Goal: Task Accomplishment & Management: Use online tool/utility

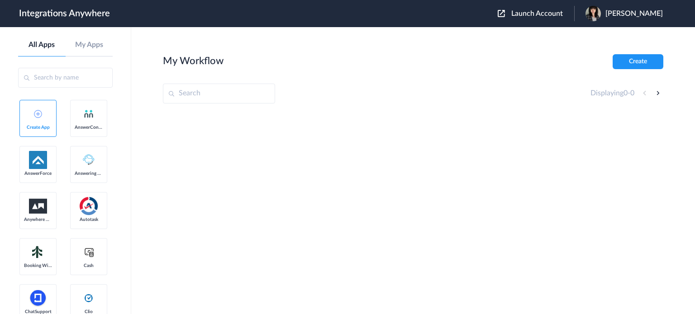
click at [563, 12] on span "Launch Account" at bounding box center [537, 13] width 52 height 7
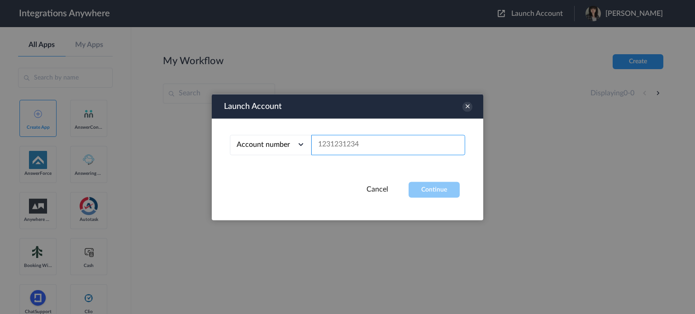
click at [390, 151] on input "text" at bounding box center [388, 145] width 154 height 20
paste input "[URL][DOMAIN_NAME]"
type input "[URL][DOMAIN_NAME]"
paste input "8285705162"
type input "8285705162"
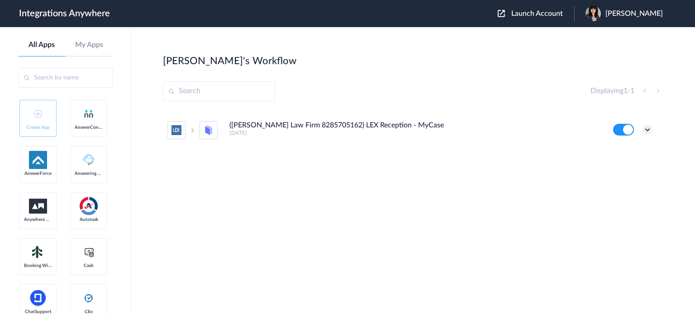
click at [648, 132] on icon at bounding box center [647, 129] width 9 height 9
click at [625, 148] on li "Edit" at bounding box center [622, 150] width 59 height 17
click at [647, 125] on icon at bounding box center [647, 129] width 9 height 9
click at [639, 170] on link "Task history" at bounding box center [621, 167] width 43 height 6
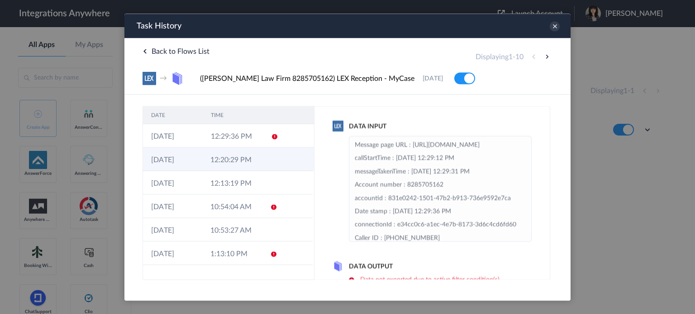
click at [279, 165] on td at bounding box center [296, 159] width 34 height 24
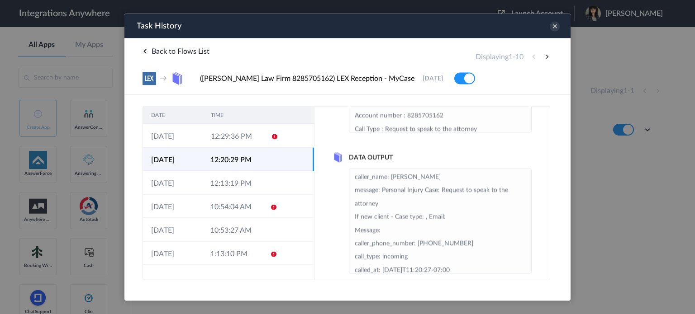
scroll to position [118, 0]
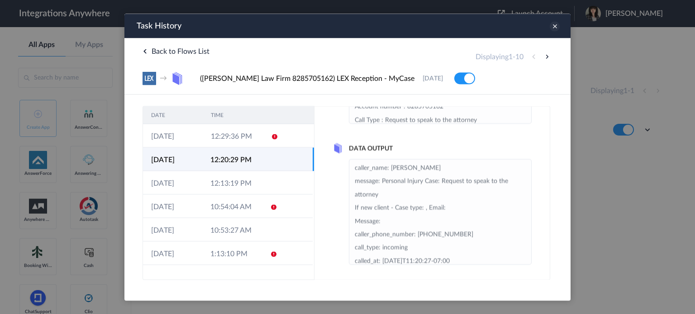
click at [555, 27] on icon at bounding box center [555, 26] width 10 height 10
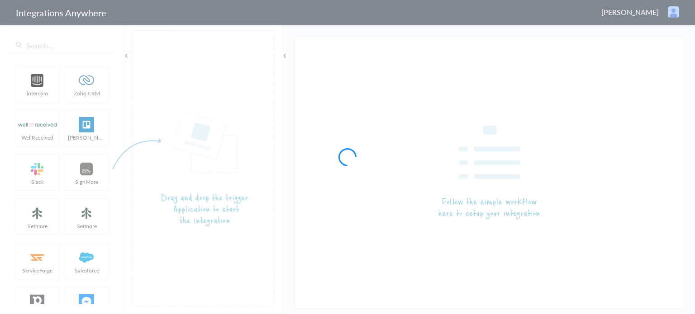
type input "([PERSON_NAME] Law Firm 8285705162) LEX Reception - MyCase"
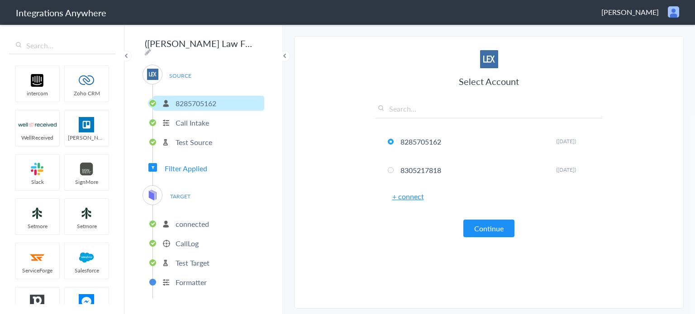
click at [196, 163] on span "Filter Applied" at bounding box center [186, 168] width 43 height 10
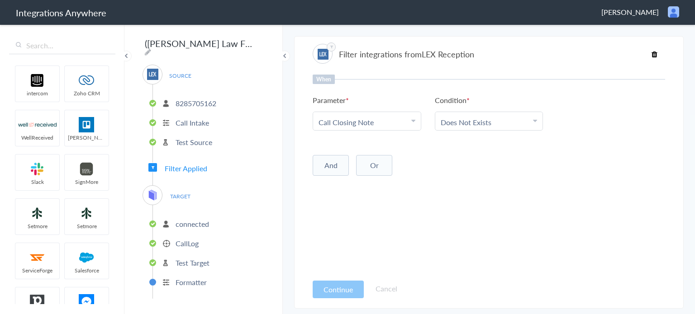
click at [200, 220] on p "connected" at bounding box center [192, 224] width 33 height 10
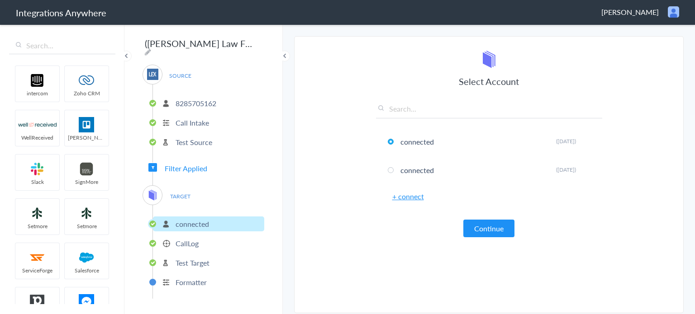
click at [193, 238] on p "CallLog" at bounding box center [187, 243] width 23 height 10
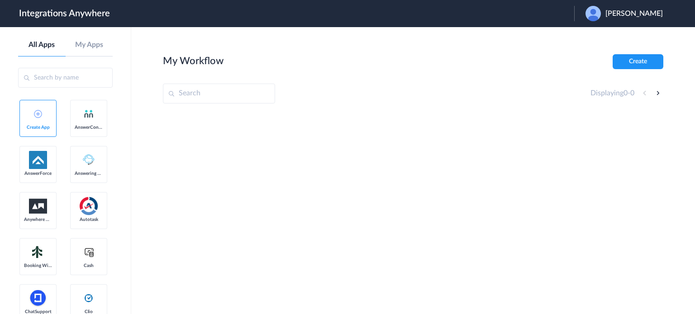
click at [620, 9] on span "Andre Dayani" at bounding box center [633, 13] width 57 height 9
click at [600, 38] on link "Logout" at bounding box center [590, 36] width 19 height 6
click at [552, 16] on span "Launch Account" at bounding box center [537, 13] width 52 height 7
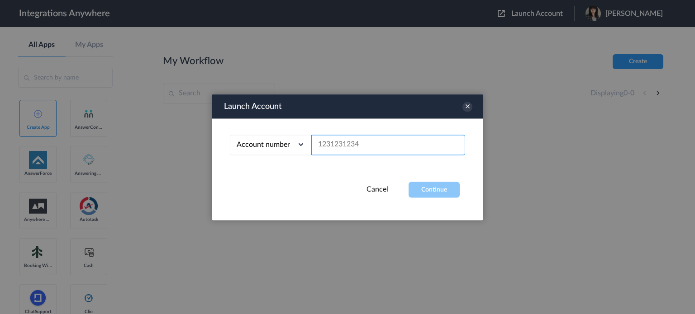
click at [391, 142] on input "text" at bounding box center [388, 145] width 154 height 20
paste input "8285705162"
type input "8285705162"
